Goal: Check status: Check status

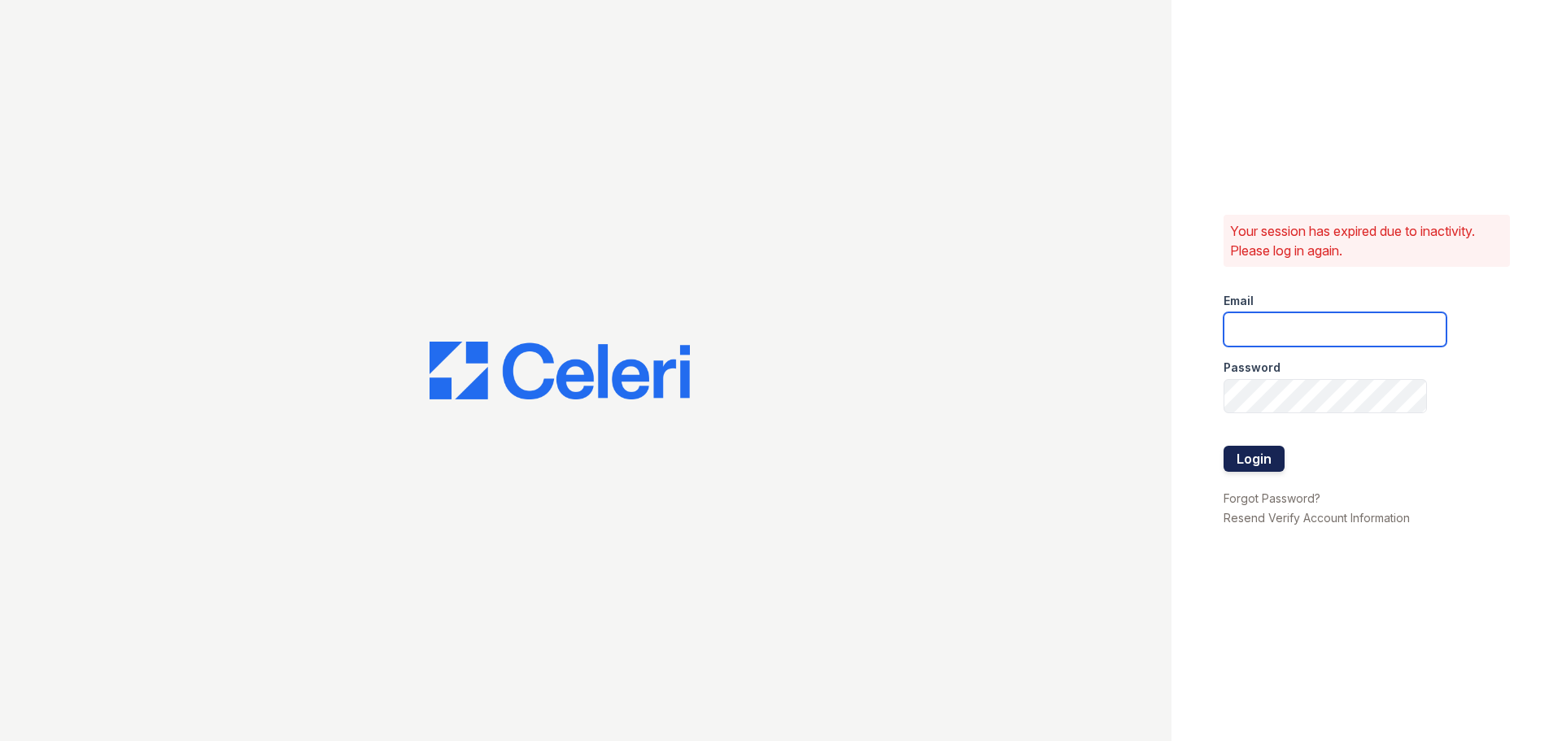
type input "prescottpark.pm@cafmanagement.com"
click at [1269, 463] on button "Login" at bounding box center [1254, 459] width 61 height 26
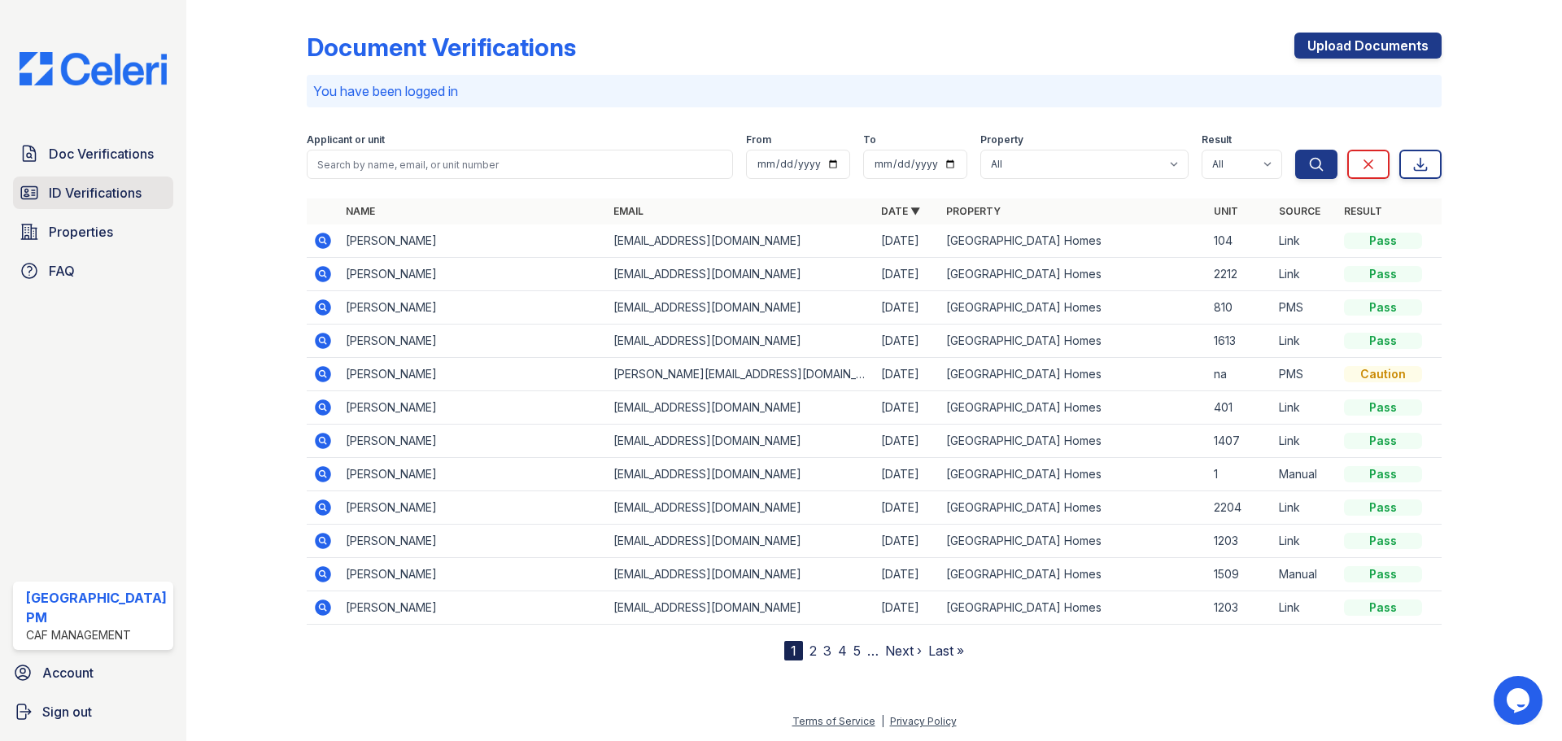
click at [116, 185] on span "ID Verifications" at bounding box center [95, 193] width 93 height 20
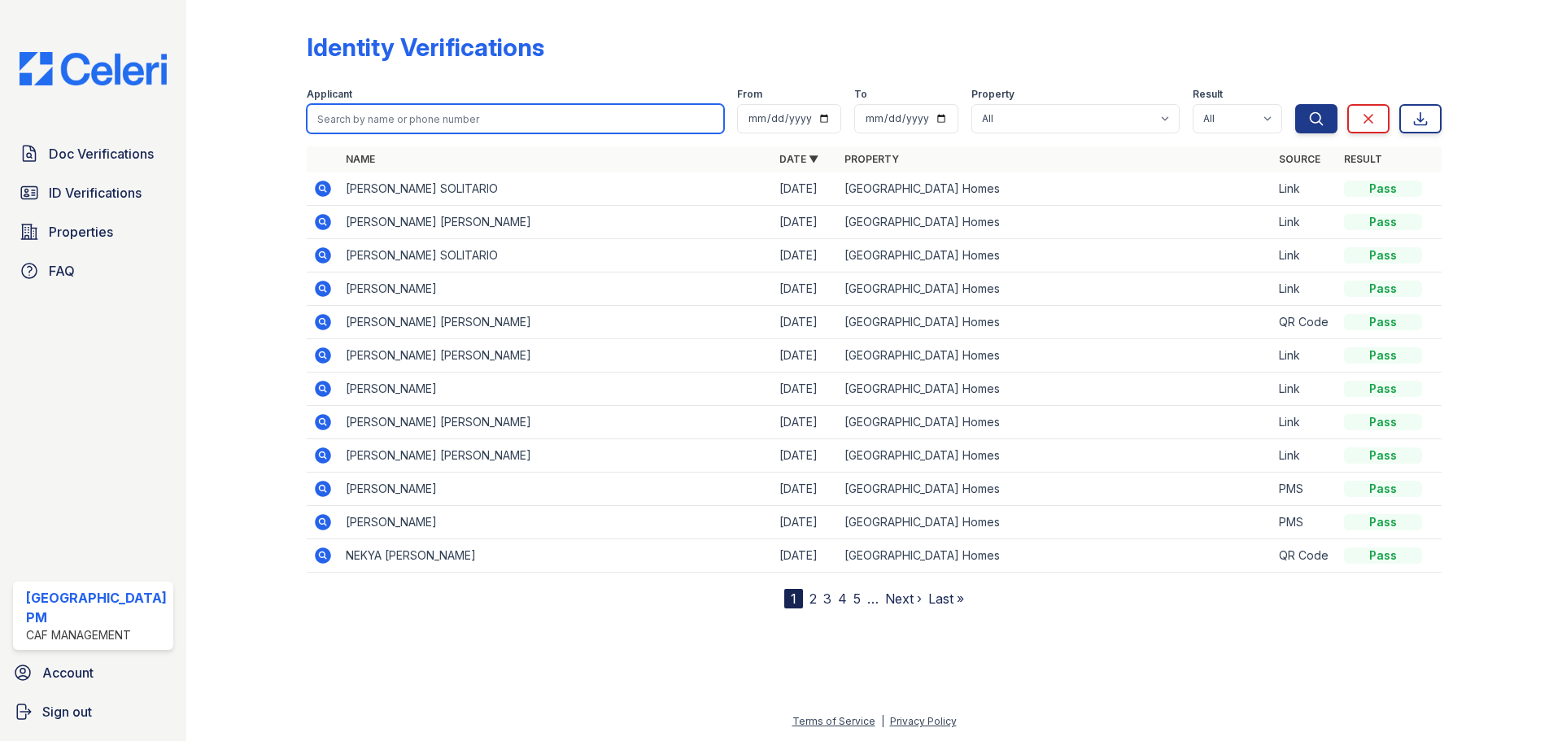
click at [449, 123] on input "search" at bounding box center [515, 118] width 417 height 29
type input "shonda"
click at [1295, 104] on button "Search" at bounding box center [1316, 118] width 42 height 29
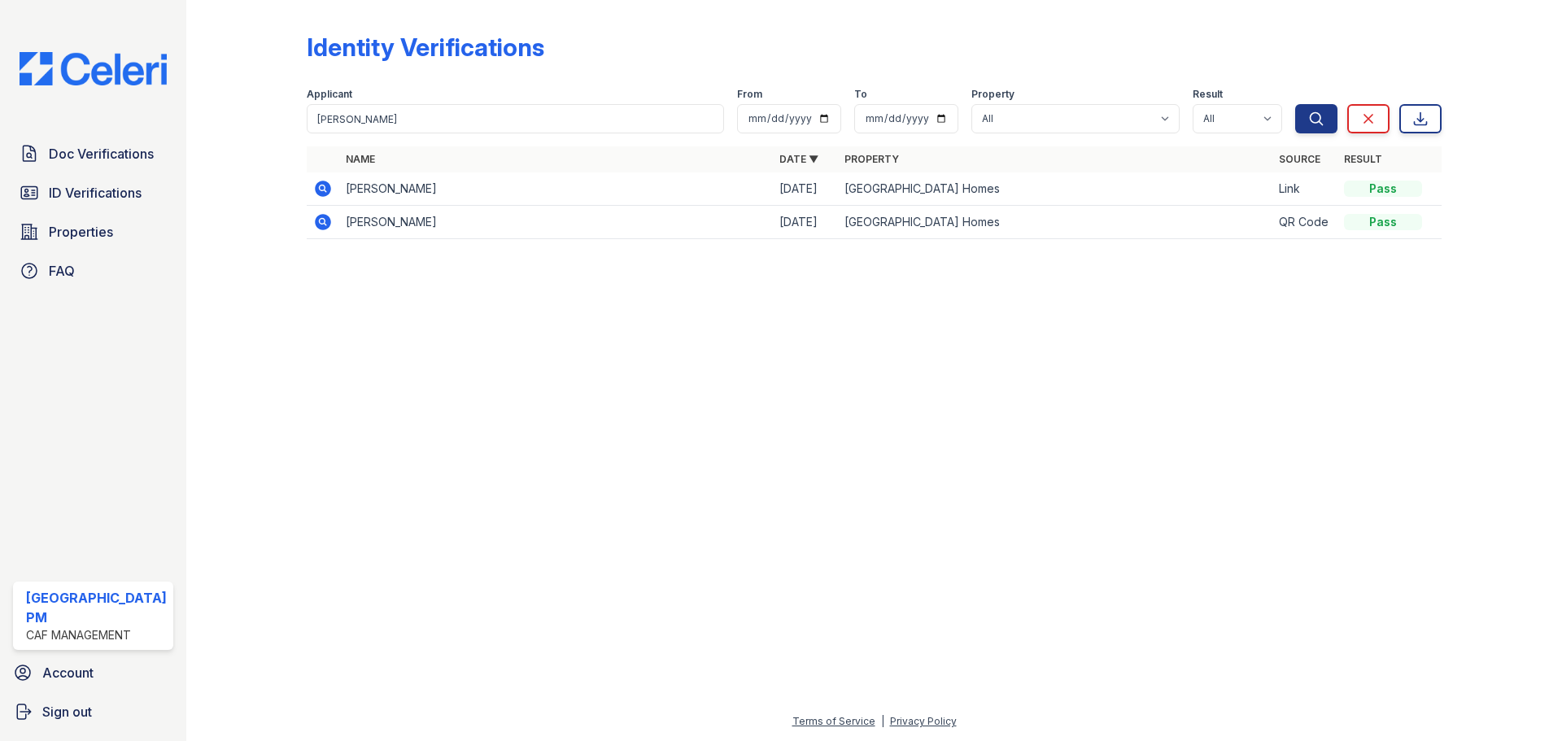
click at [330, 195] on icon at bounding box center [323, 189] width 20 height 20
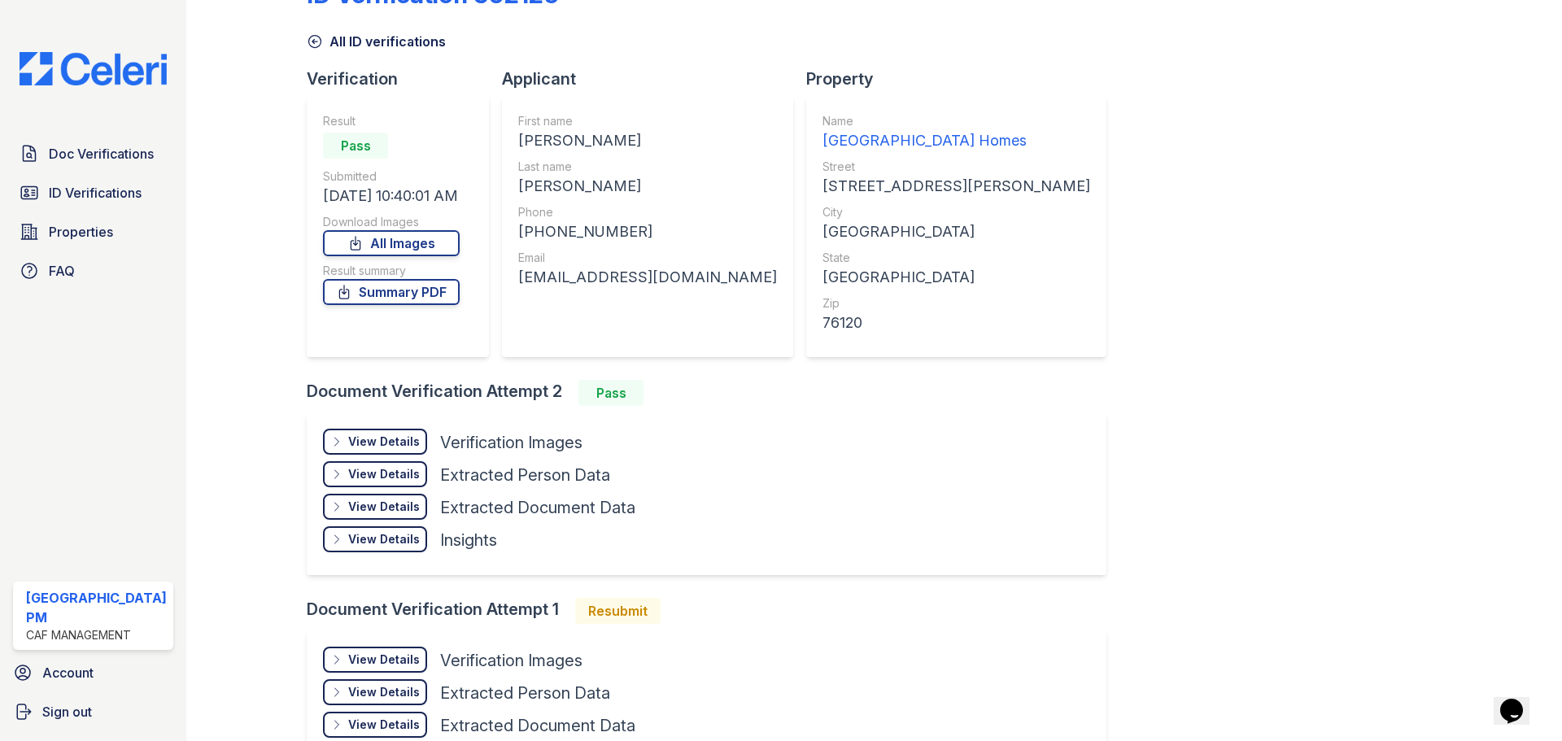
scroll to position [81, 0]
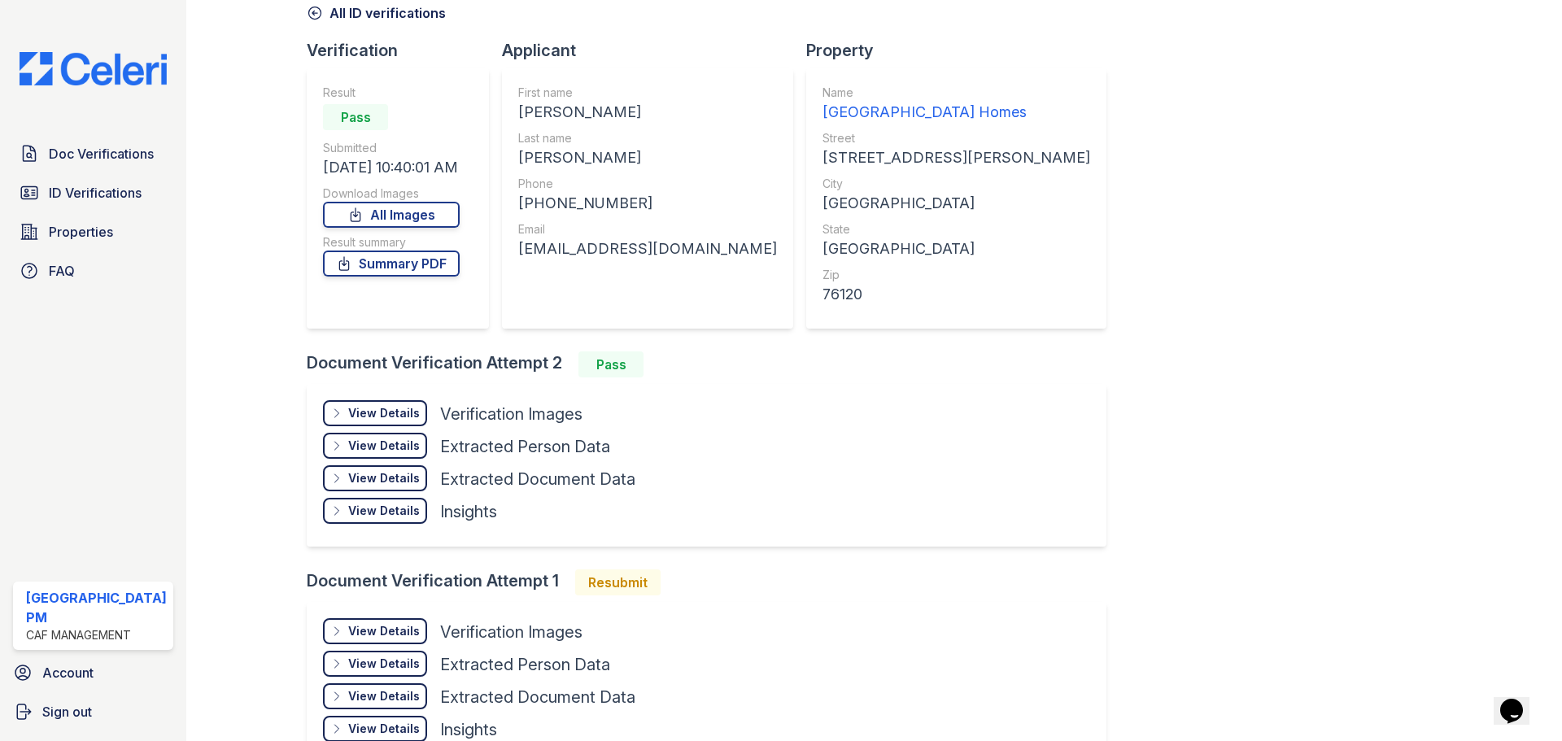
click at [390, 414] on div "View Details" at bounding box center [384, 413] width 72 height 16
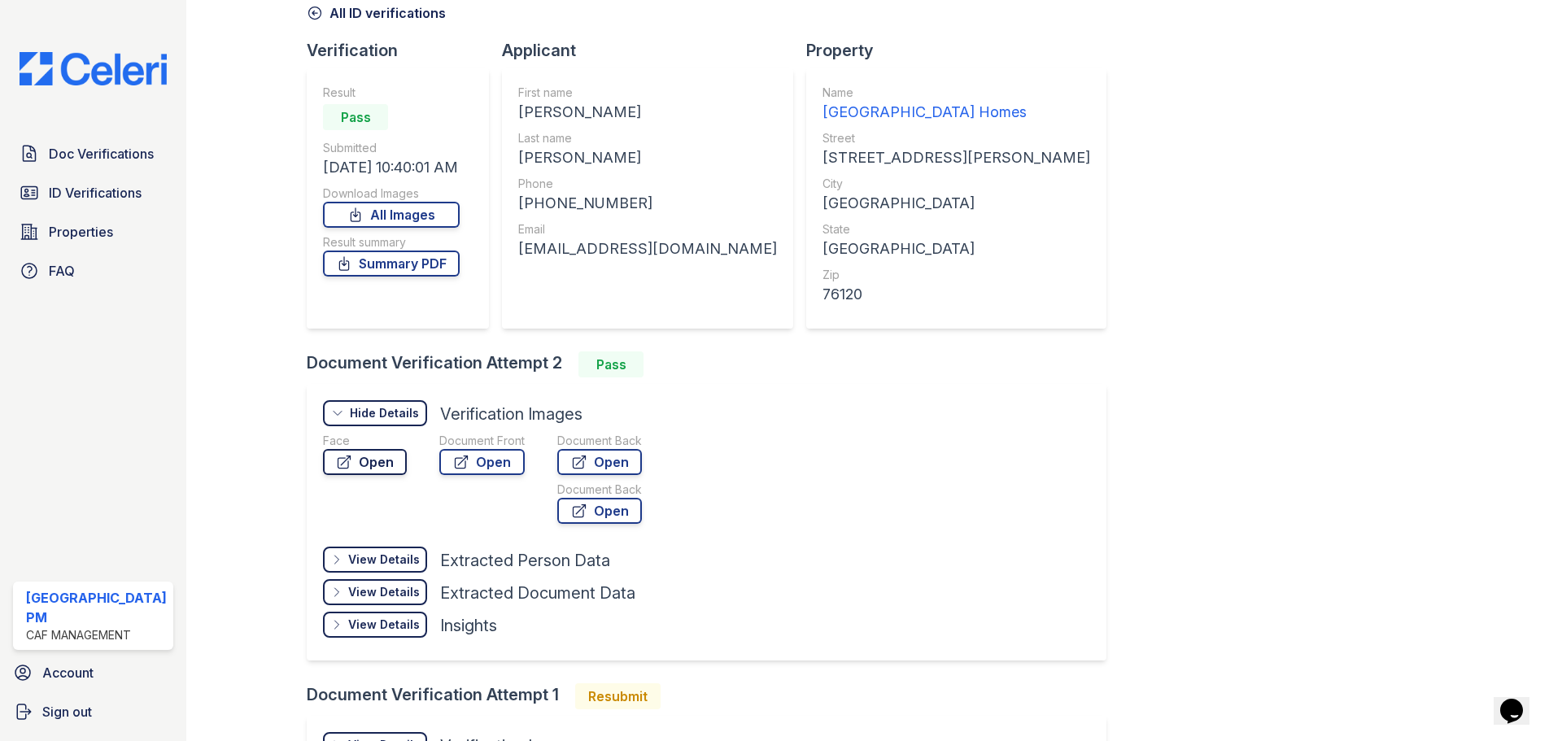
click at [391, 466] on link "Open" at bounding box center [365, 462] width 84 height 26
click at [510, 460] on link "Open" at bounding box center [481, 462] width 85 height 26
click at [1147, 348] on div "ID Verification 302126 All ID verifications Verification Result Pass Submitted …" at bounding box center [874, 413] width 1135 height 976
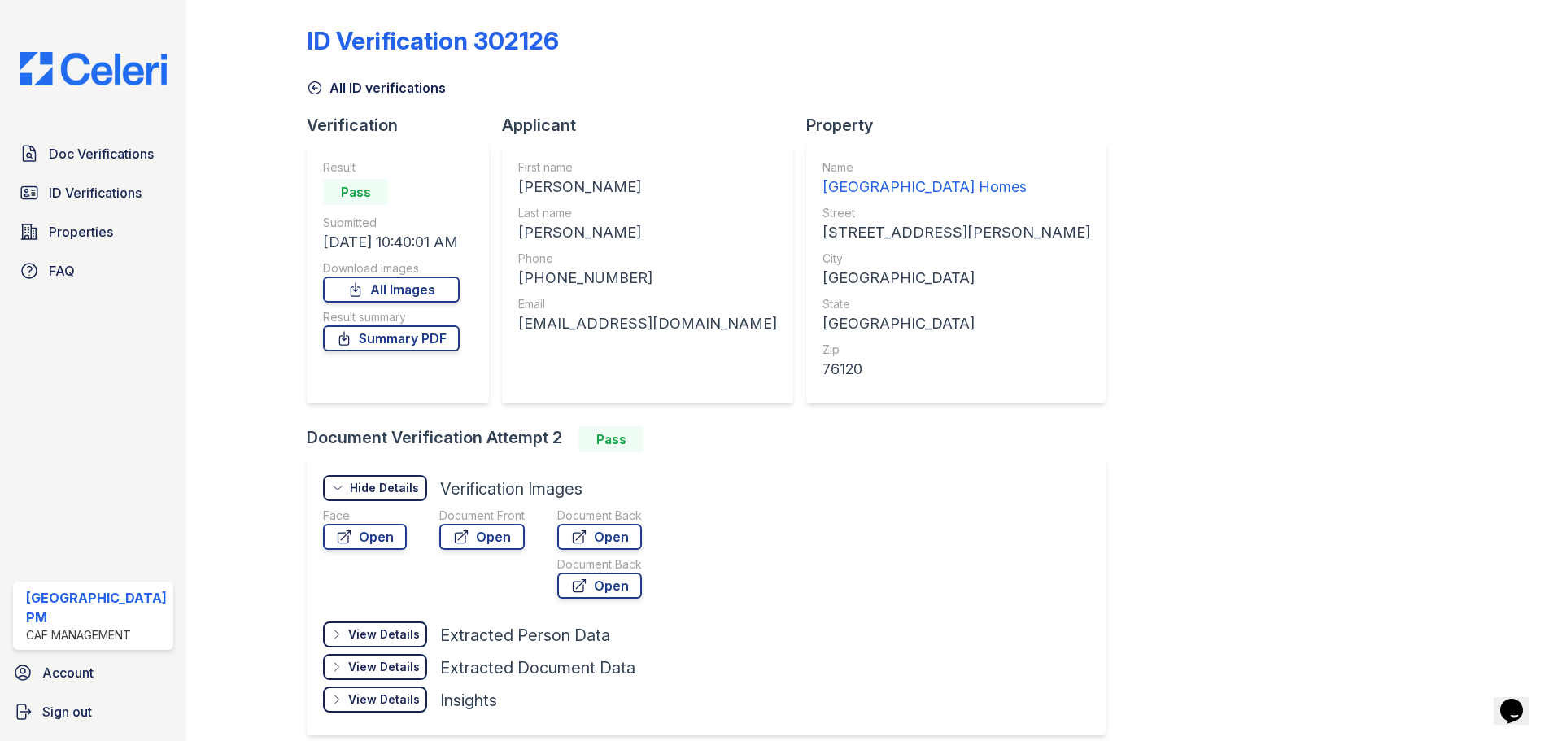
scroll to position [0, 0]
